Goal: Information Seeking & Learning: Learn about a topic

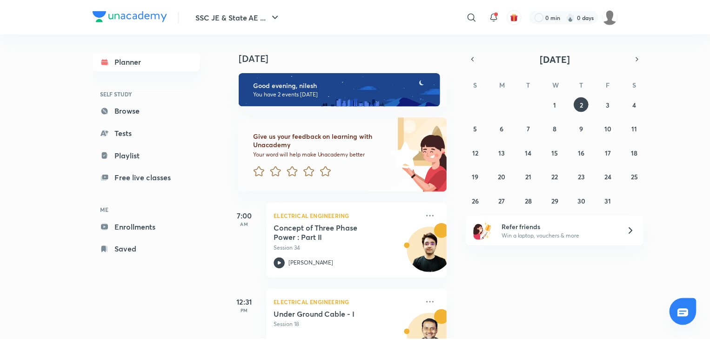
scroll to position [40, 0]
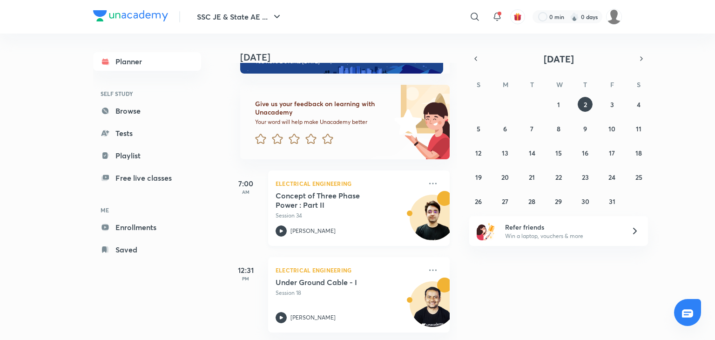
click at [318, 227] on p "[PERSON_NAME]" at bounding box center [312, 231] width 45 height 8
click at [479, 16] on icon at bounding box center [474, 16] width 11 height 11
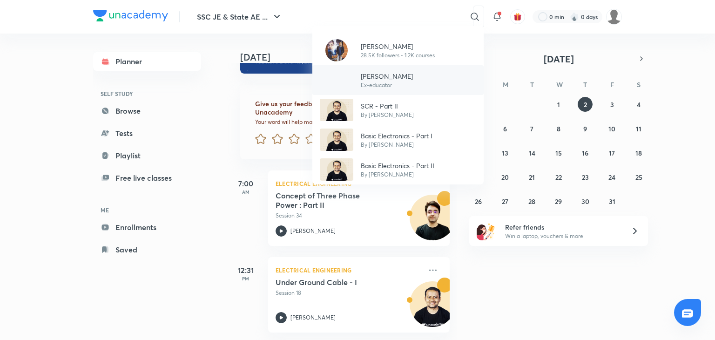
click at [382, 76] on p "[PERSON_NAME]" at bounding box center [387, 76] width 52 height 10
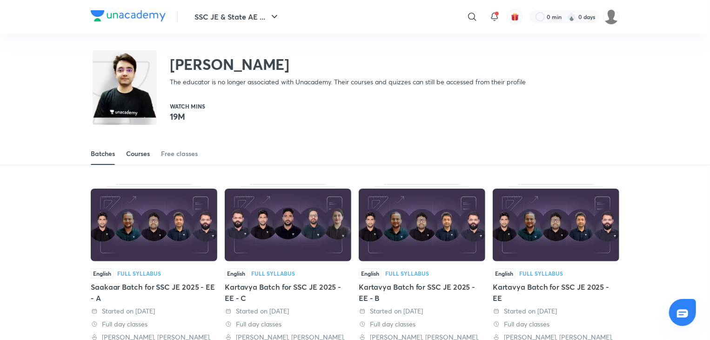
click at [146, 152] on div "Courses" at bounding box center [138, 153] width 24 height 9
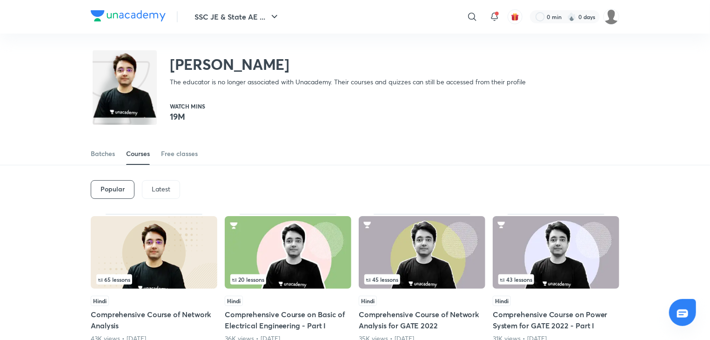
click at [165, 190] on p "Latest" at bounding box center [161, 188] width 19 height 7
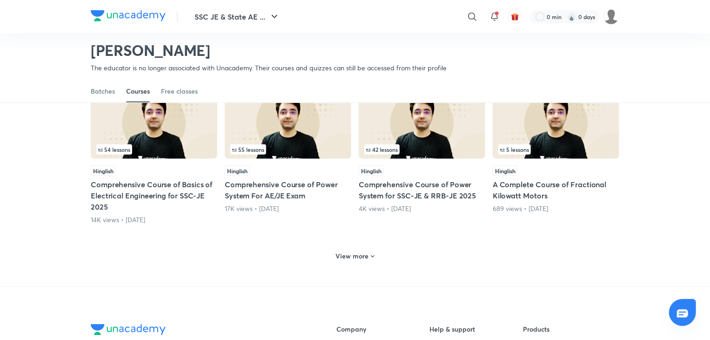
scroll to position [390, 0]
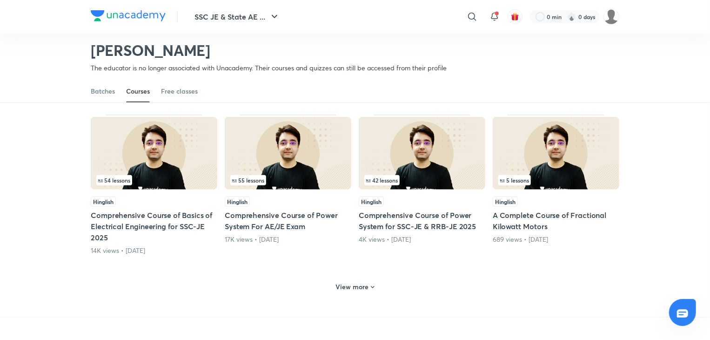
click at [203, 176] on div "54 lessons" at bounding box center [153, 180] width 115 height 10
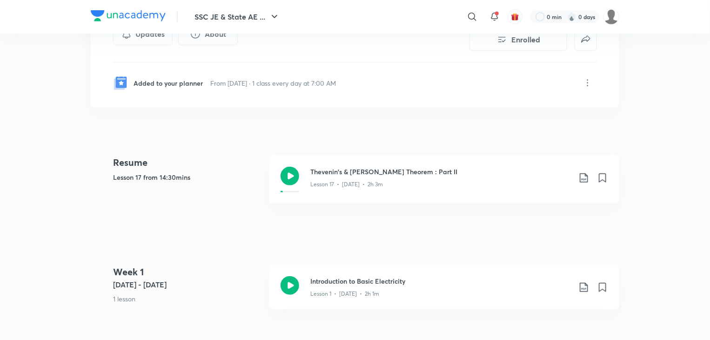
scroll to position [242, 0]
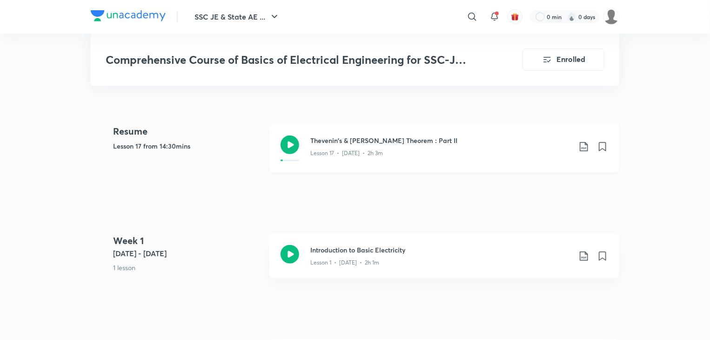
click at [289, 145] on icon at bounding box center [290, 144] width 19 height 19
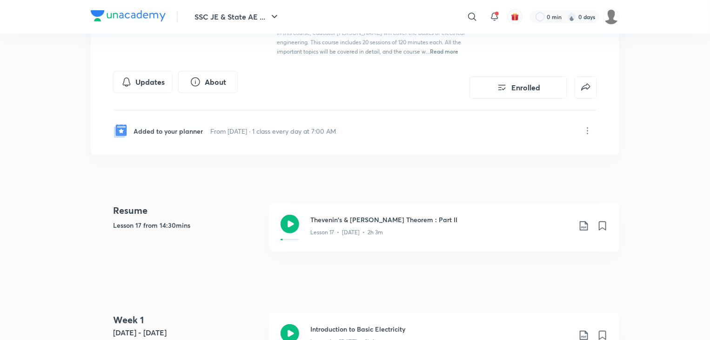
scroll to position [153, 0]
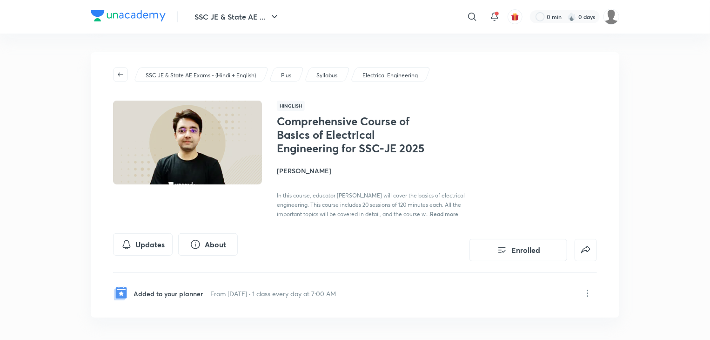
scroll to position [390, 0]
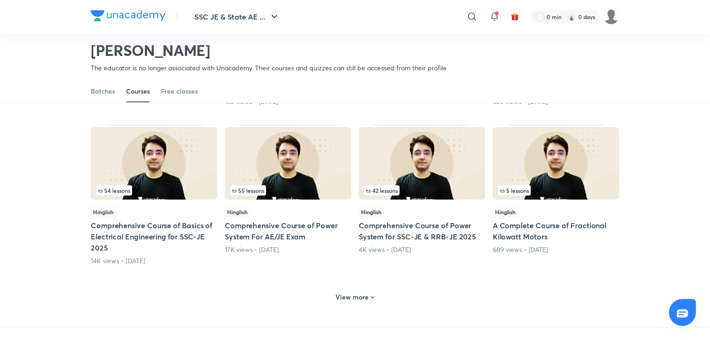
scroll to position [447, 0]
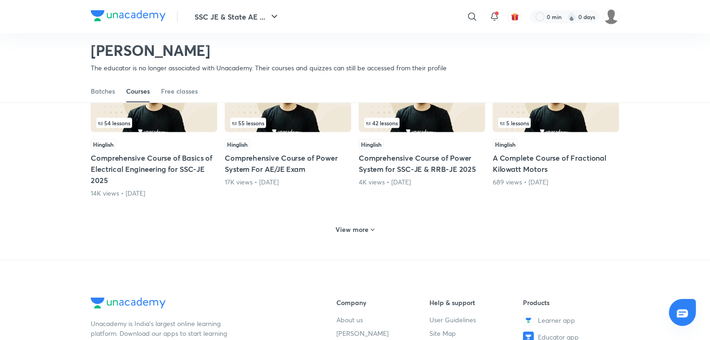
click at [170, 161] on h5 "Comprehensive Course of Basics of Electrical Engineering for SSC-JE 2025" at bounding box center [154, 169] width 127 height 34
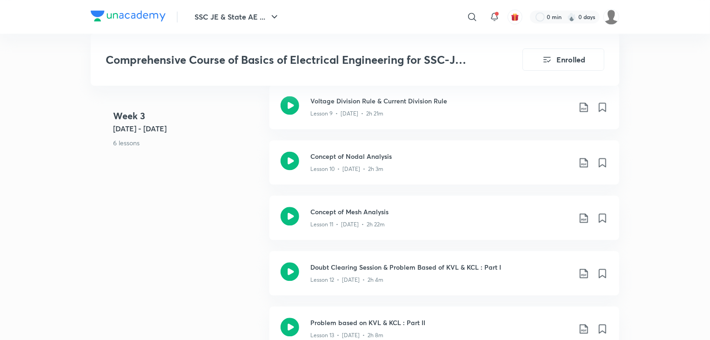
scroll to position [1046, 0]
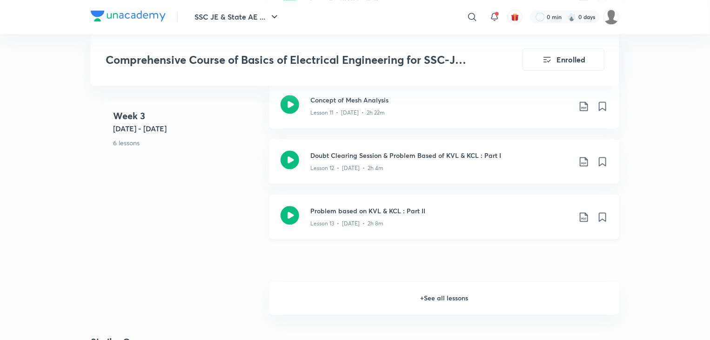
click at [588, 213] on icon at bounding box center [584, 216] width 11 height 11
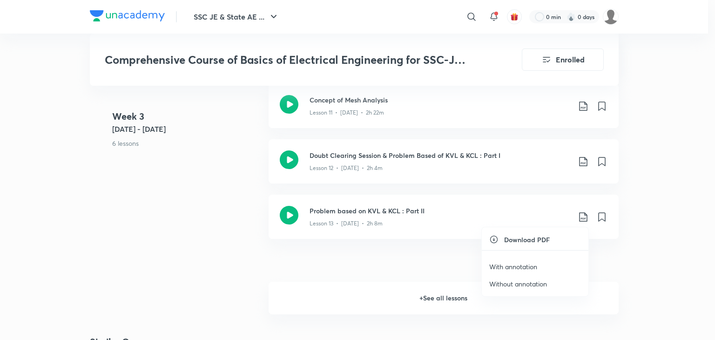
click at [513, 265] on p "With annotation" at bounding box center [513, 267] width 48 height 10
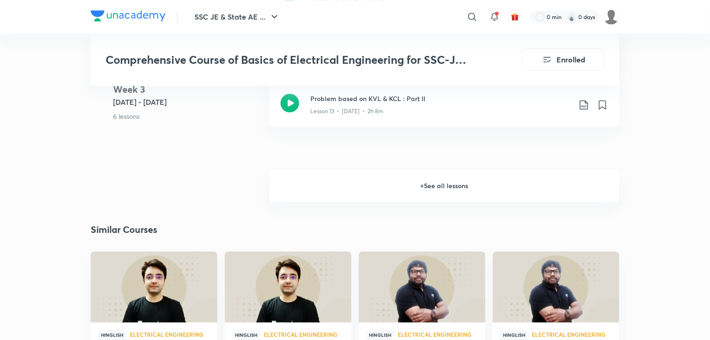
scroll to position [1160, 0]
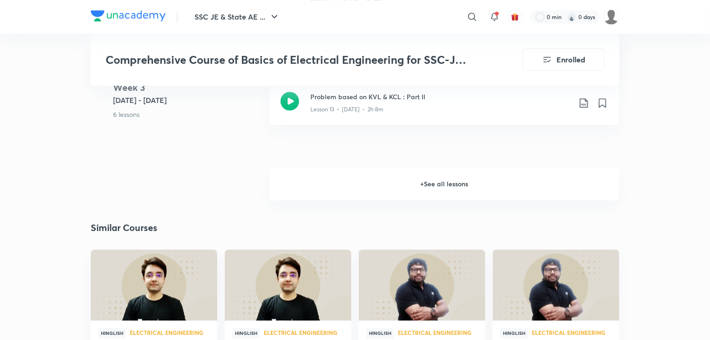
click at [438, 181] on h6 "+ See all lessons" at bounding box center [445, 184] width 350 height 33
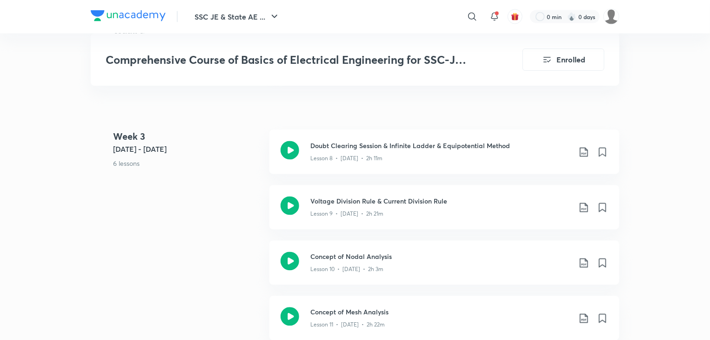
scroll to position [833, 0]
click at [583, 208] on icon at bounding box center [584, 207] width 8 height 9
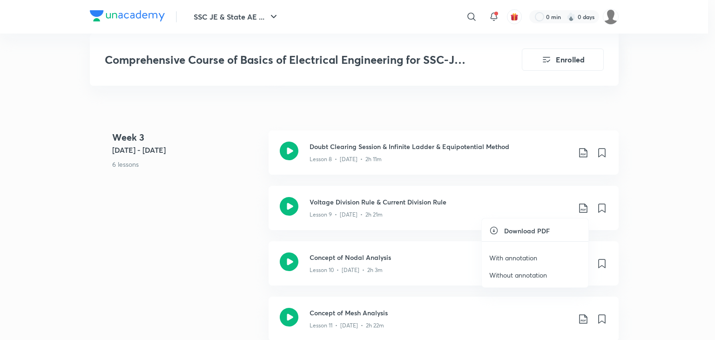
click at [523, 255] on p "With annotation" at bounding box center [513, 258] width 48 height 10
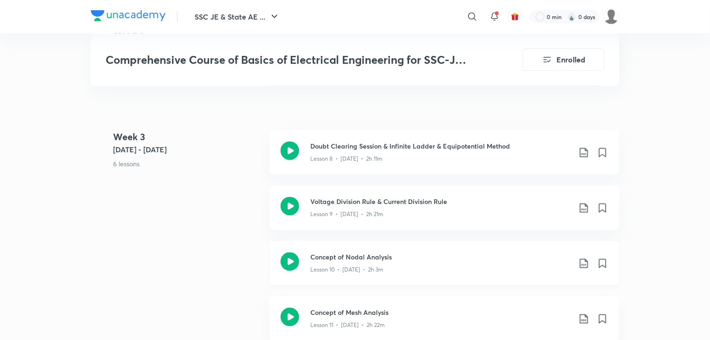
click at [583, 259] on icon at bounding box center [584, 263] width 11 height 11
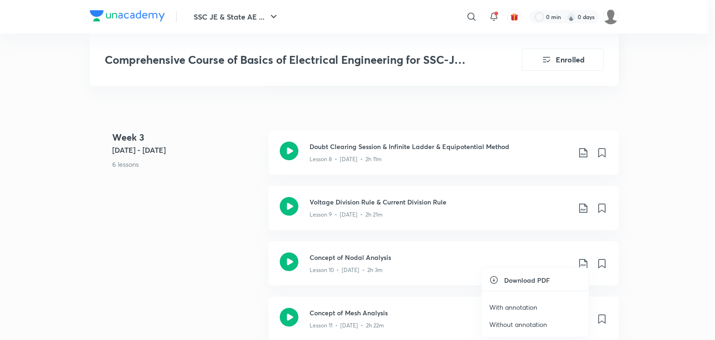
click at [525, 303] on p "With annotation" at bounding box center [513, 307] width 48 height 10
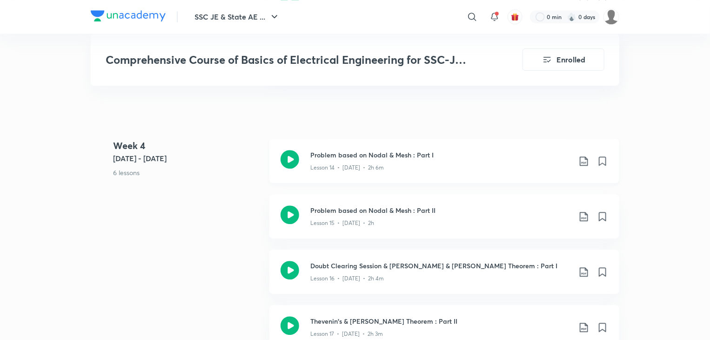
scroll to position [1218, 0]
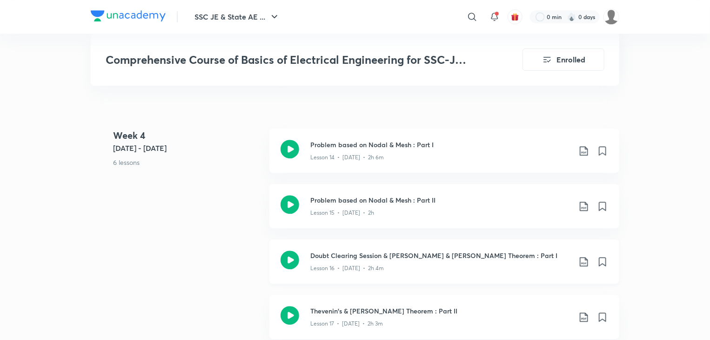
click at [583, 263] on icon at bounding box center [584, 261] width 11 height 11
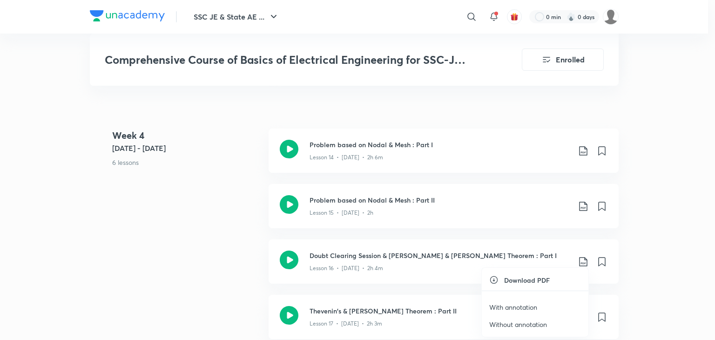
click at [515, 304] on p "With annotation" at bounding box center [513, 307] width 48 height 10
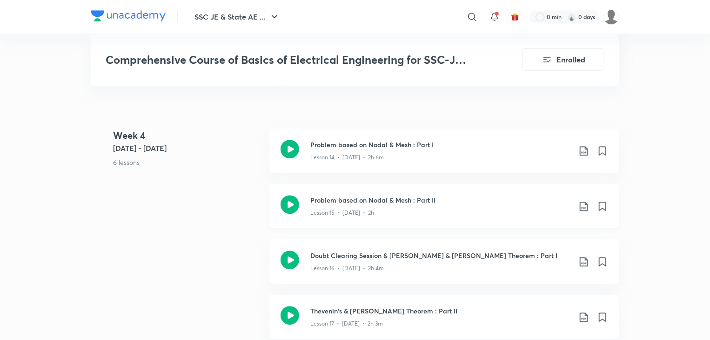
scroll to position [1219, 0]
click at [583, 208] on icon at bounding box center [584, 204] width 8 height 9
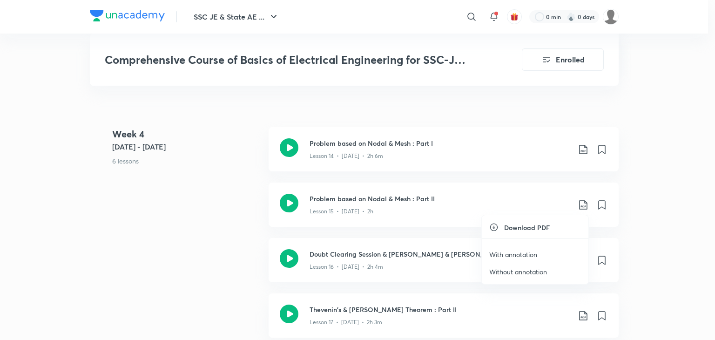
click at [512, 251] on p "With annotation" at bounding box center [513, 254] width 48 height 10
